Goal: Use online tool/utility: Use online tool/utility

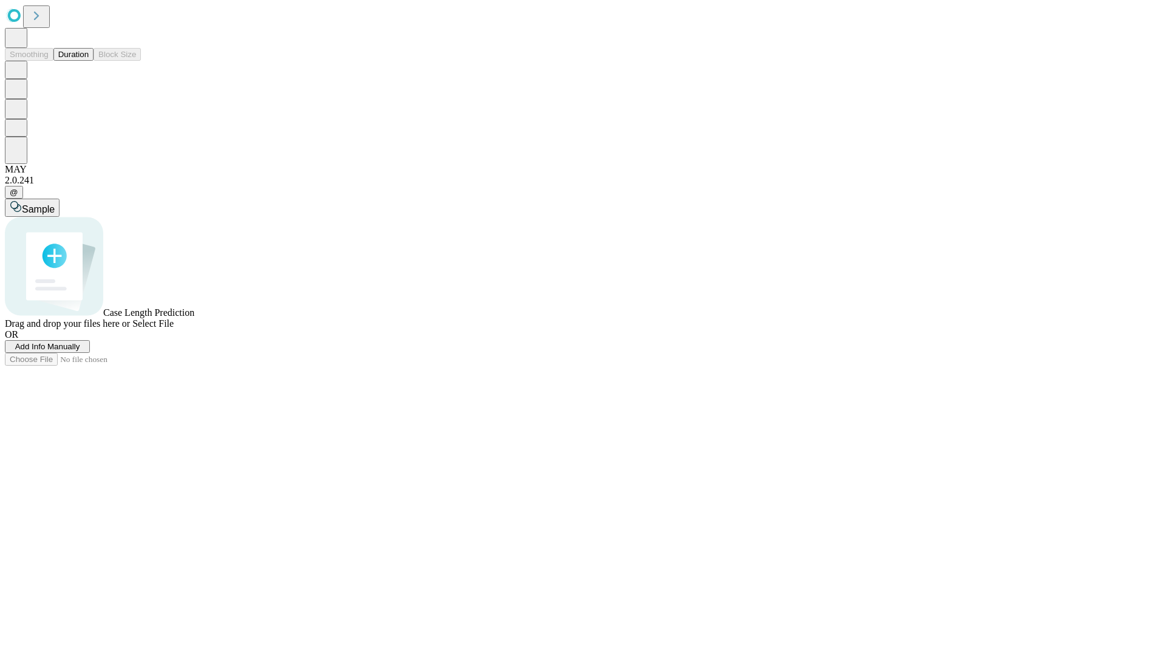
click at [80, 351] on span "Add Info Manually" at bounding box center [47, 346] width 65 height 9
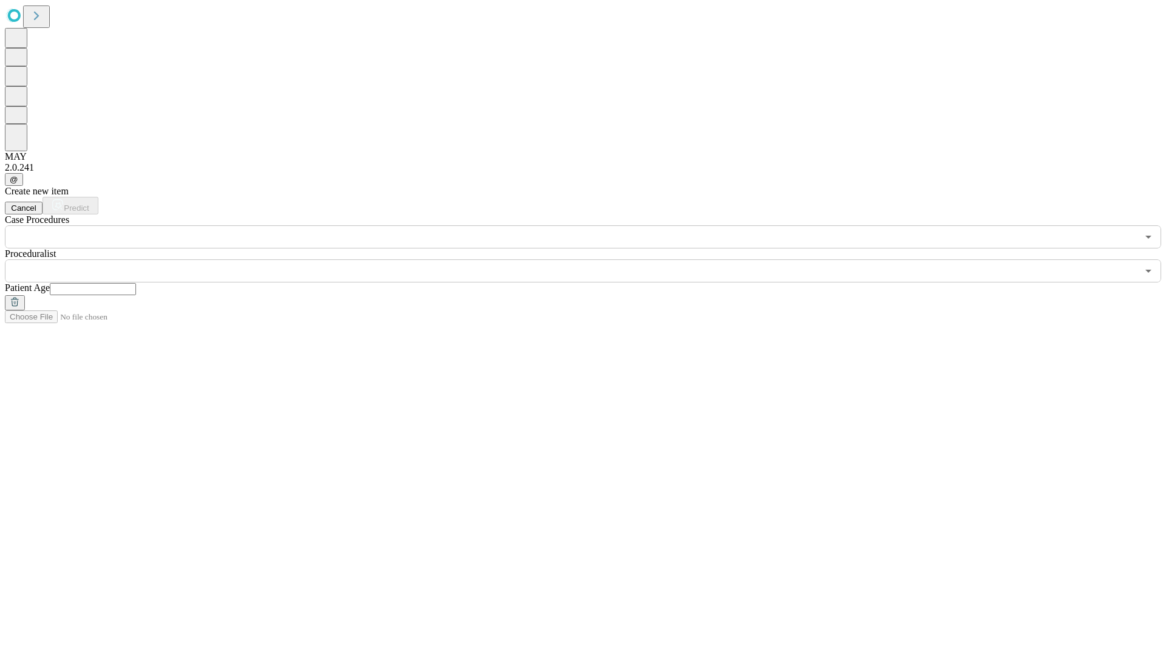
click at [136, 283] on input "text" at bounding box center [93, 289] width 86 height 12
type input "**"
click at [591, 259] on input "text" at bounding box center [571, 270] width 1133 height 23
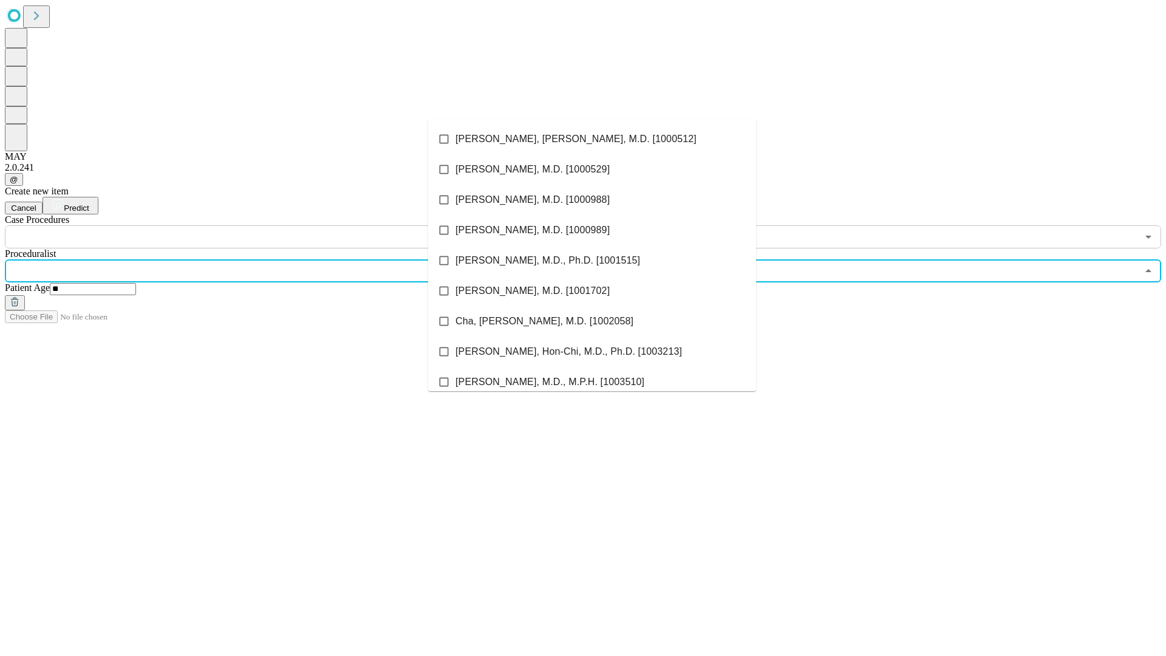
click at [592, 139] on li "[PERSON_NAME], [PERSON_NAME], M.D. [1000512]" at bounding box center [592, 139] width 328 height 30
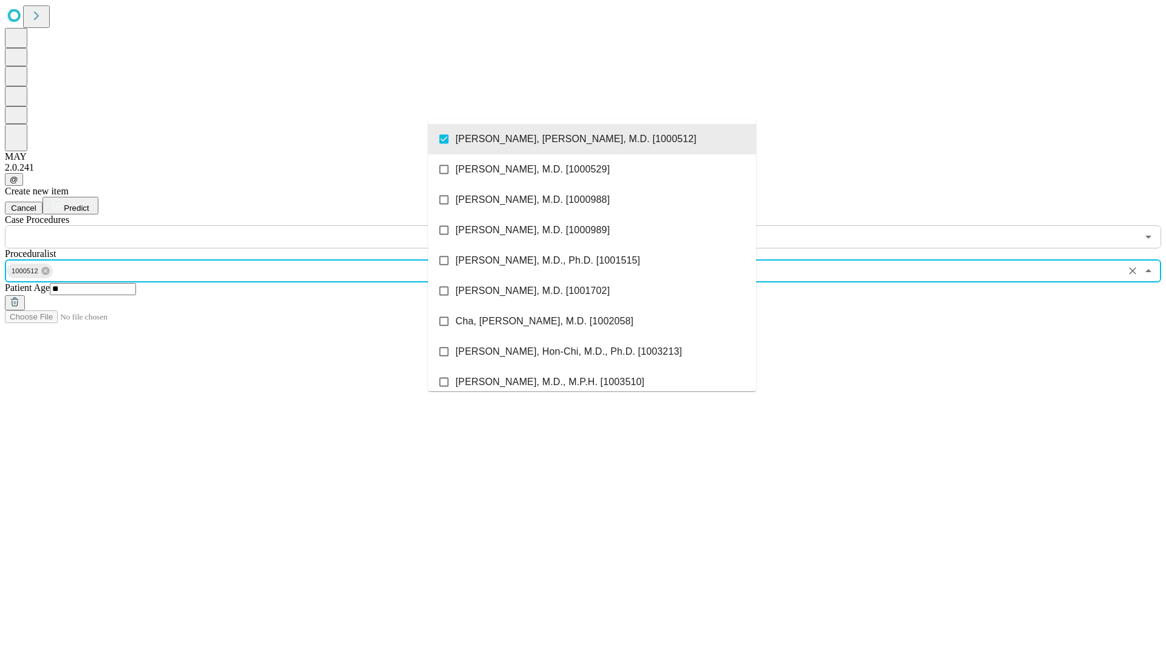
click at [255, 225] on input "text" at bounding box center [571, 236] width 1133 height 23
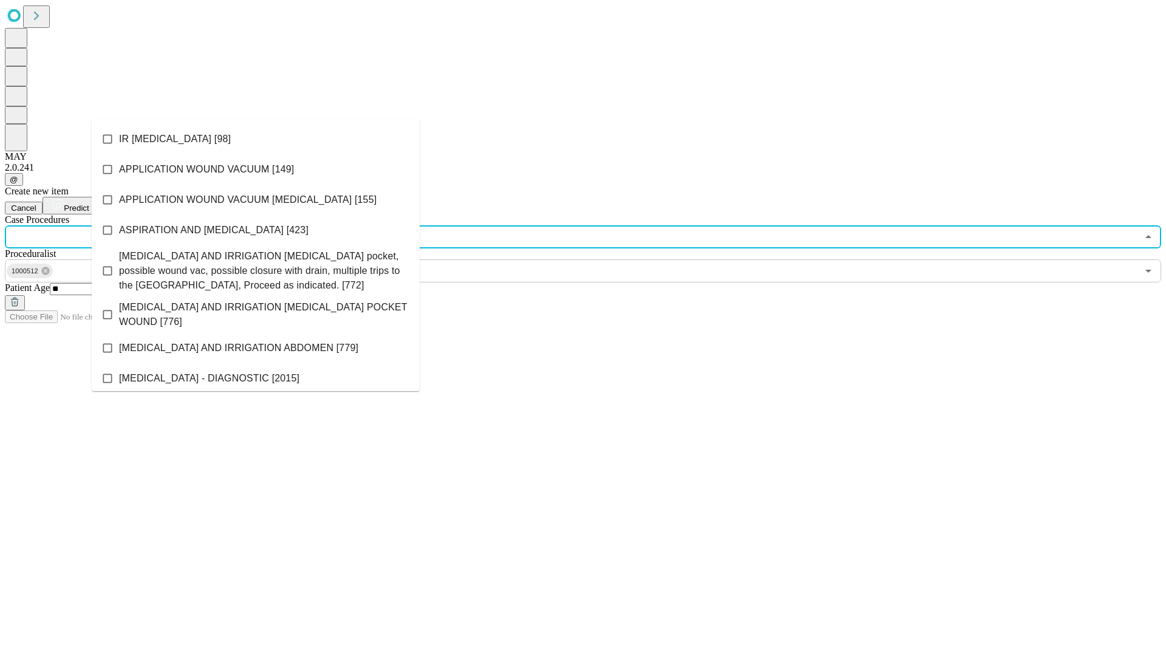
click at [256, 139] on li "IR [MEDICAL_DATA] [98]" at bounding box center [256, 139] width 328 height 30
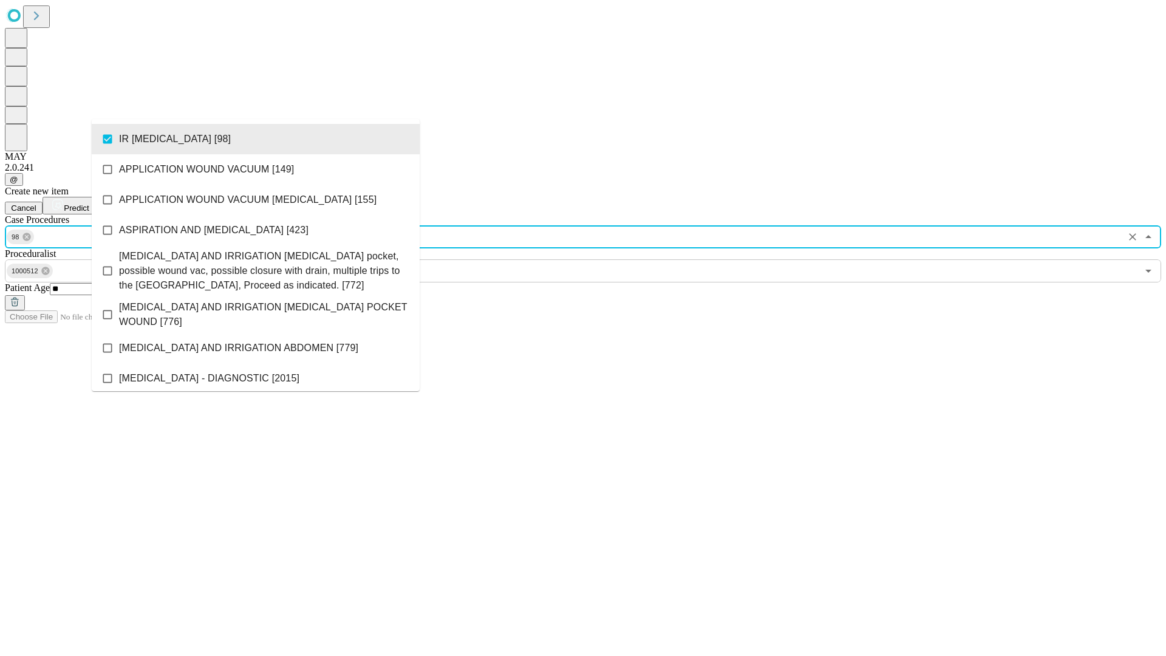
click at [89, 203] on span "Predict" at bounding box center [76, 207] width 25 height 9
